Goal: Find specific page/section: Find specific page/section

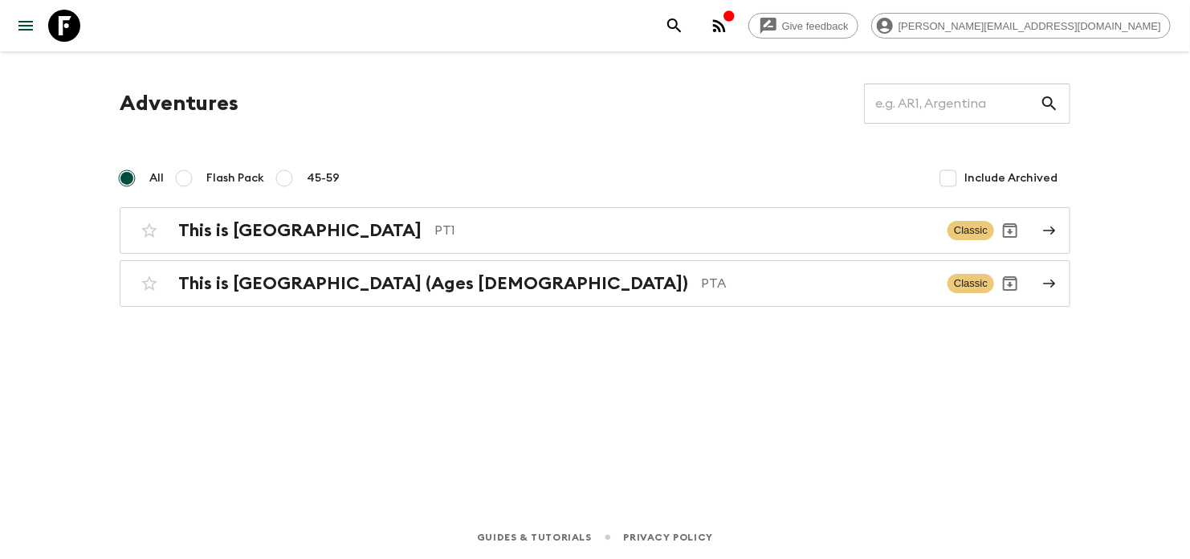
click at [735, 35] on button "button" at bounding box center [719, 26] width 32 height 32
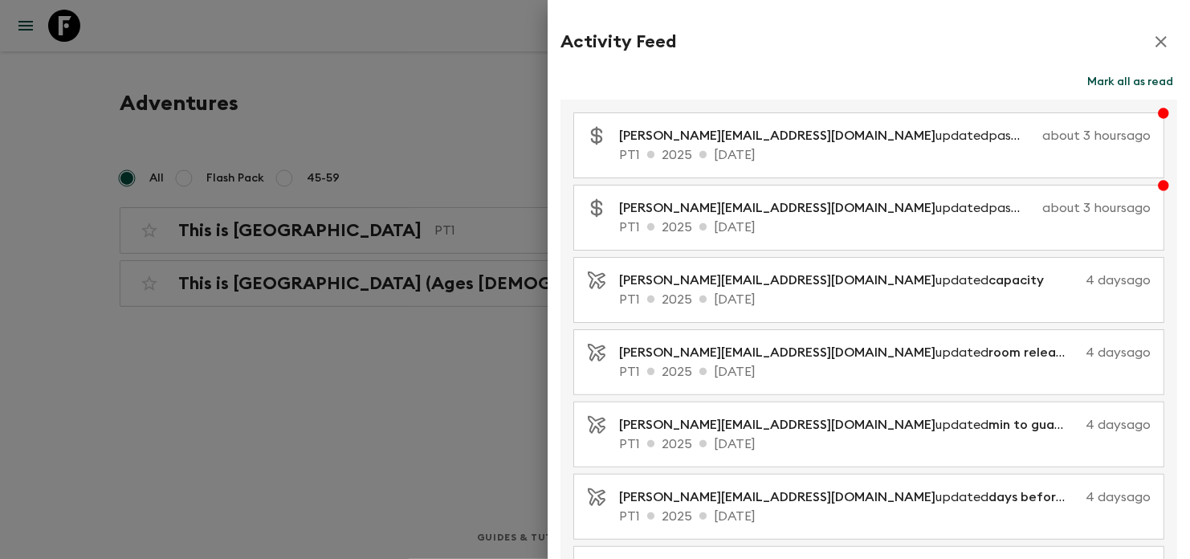
click at [1104, 88] on button "Mark all as read" at bounding box center [1130, 82] width 94 height 22
click at [1151, 45] on icon "button" at bounding box center [1160, 41] width 19 height 19
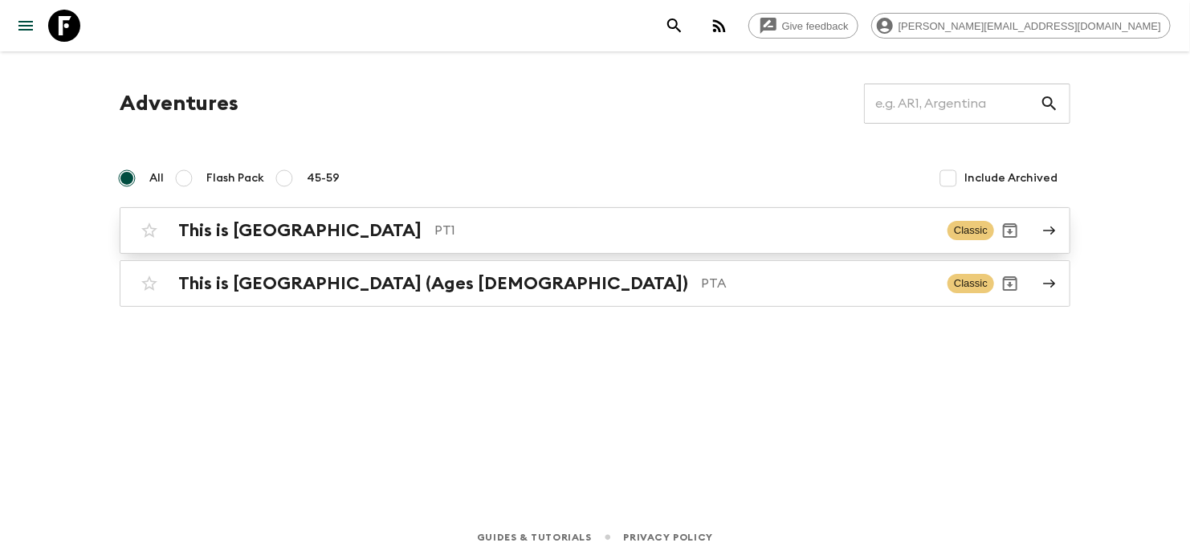
click at [448, 226] on p "PT1" at bounding box center [684, 230] width 500 height 19
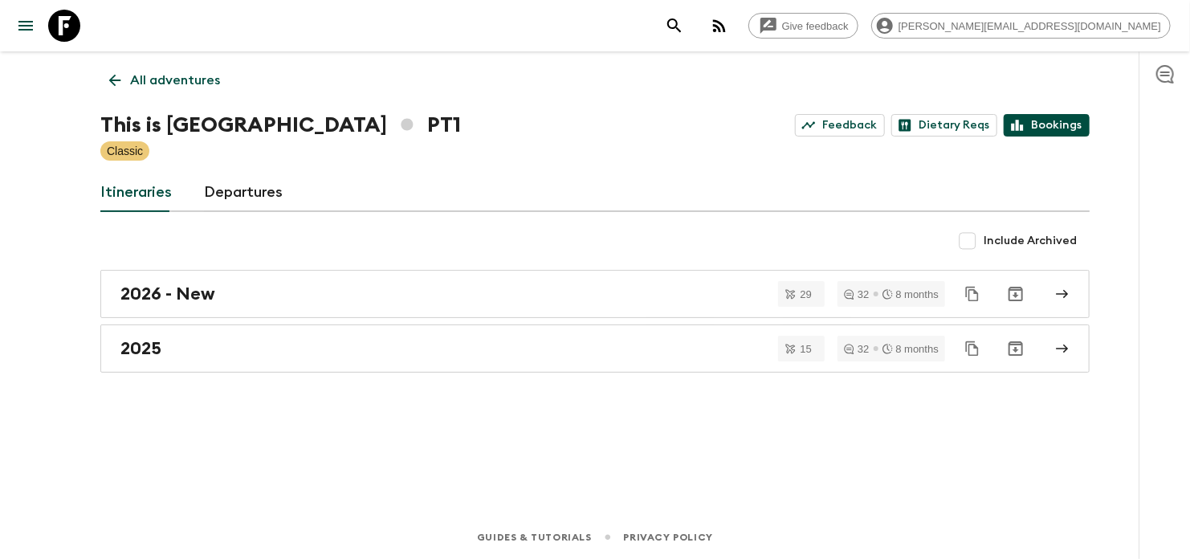
click at [1020, 116] on link "Bookings" at bounding box center [1047, 125] width 86 height 22
